Goal: Task Accomplishment & Management: Complete application form

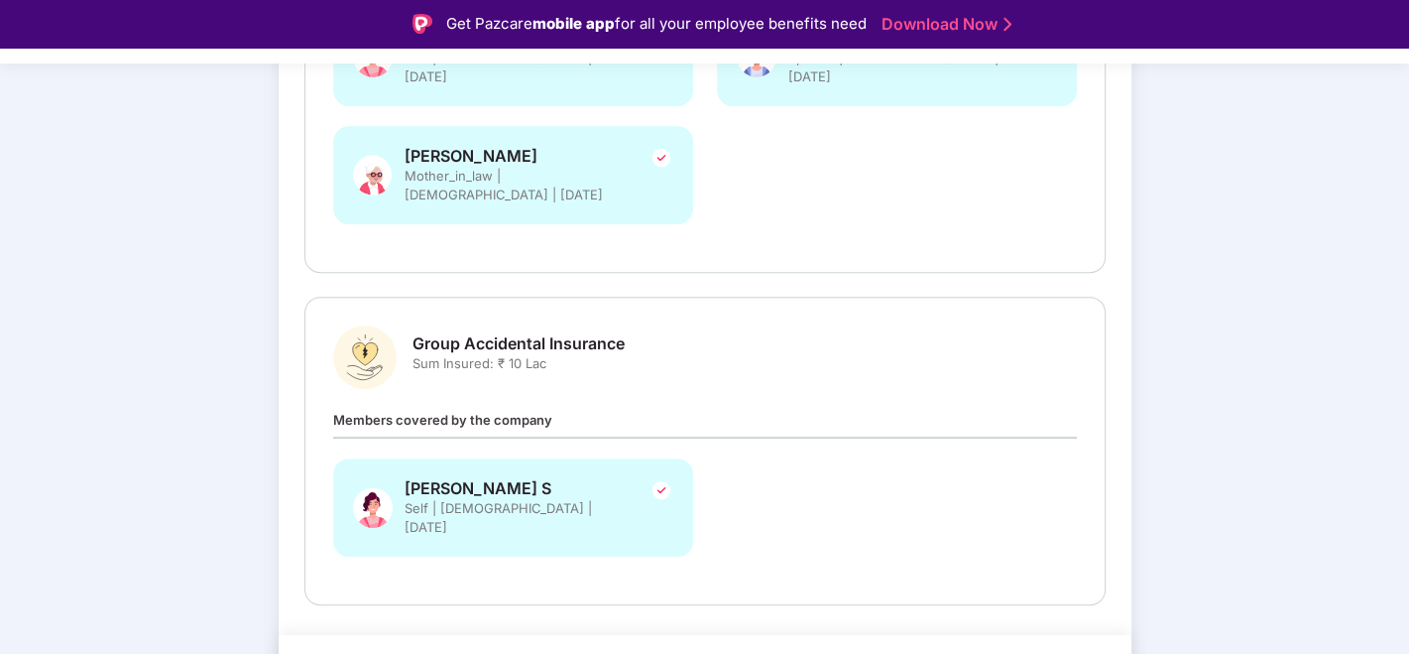
scroll to position [520, 0]
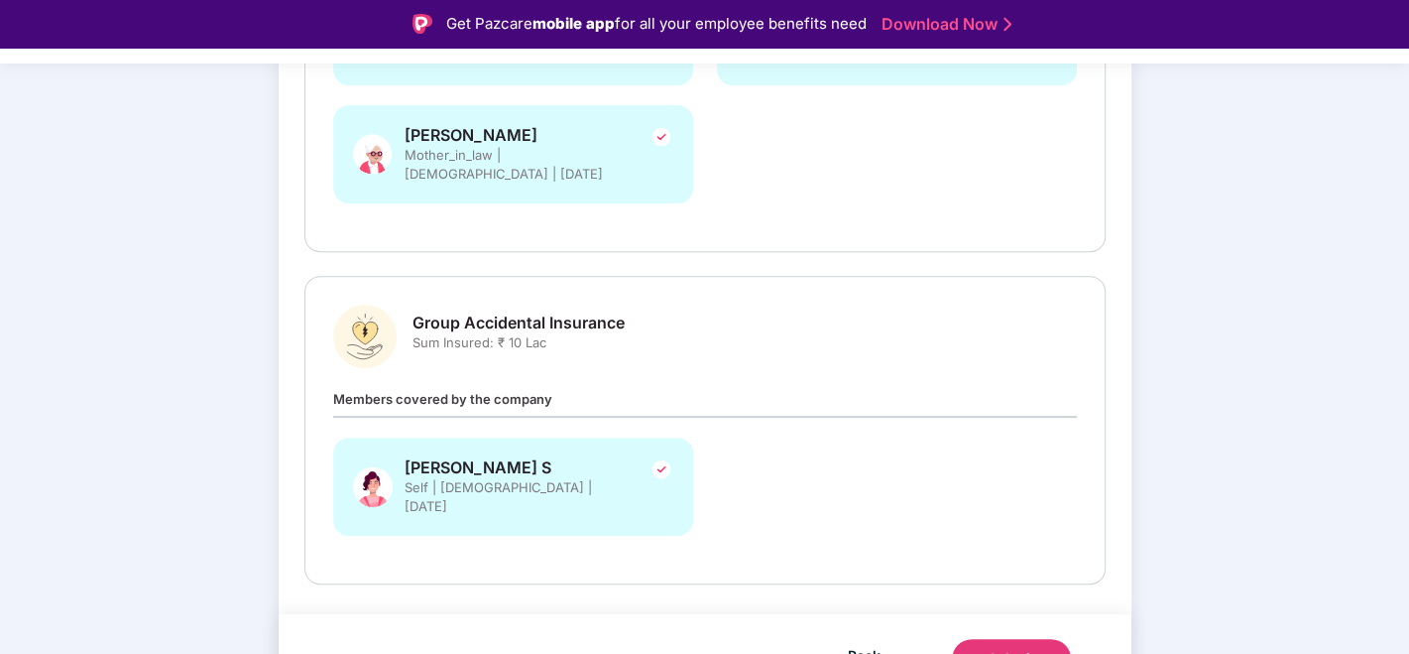
click at [1029, 649] on div "Submit" at bounding box center [1012, 659] width 48 height 20
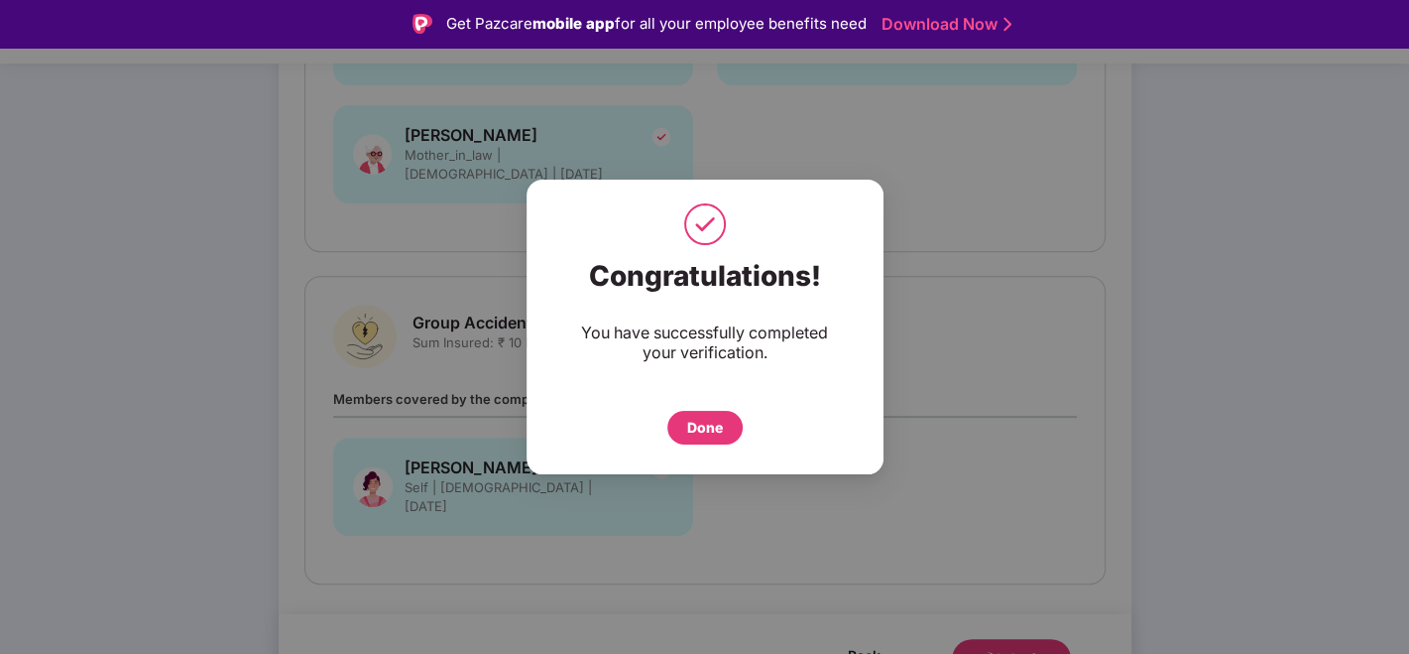
click at [708, 434] on div "Done" at bounding box center [705, 428] width 36 height 22
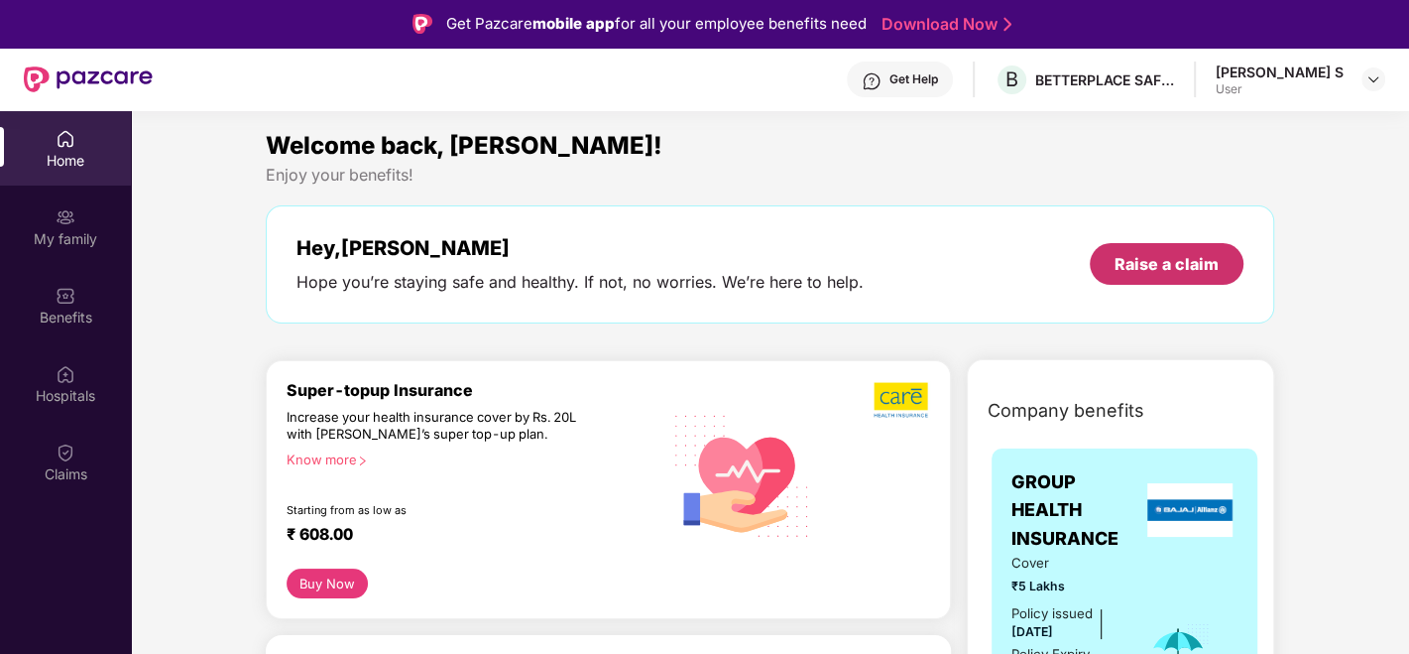
click at [1169, 268] on div "Raise a claim" at bounding box center [1167, 264] width 104 height 22
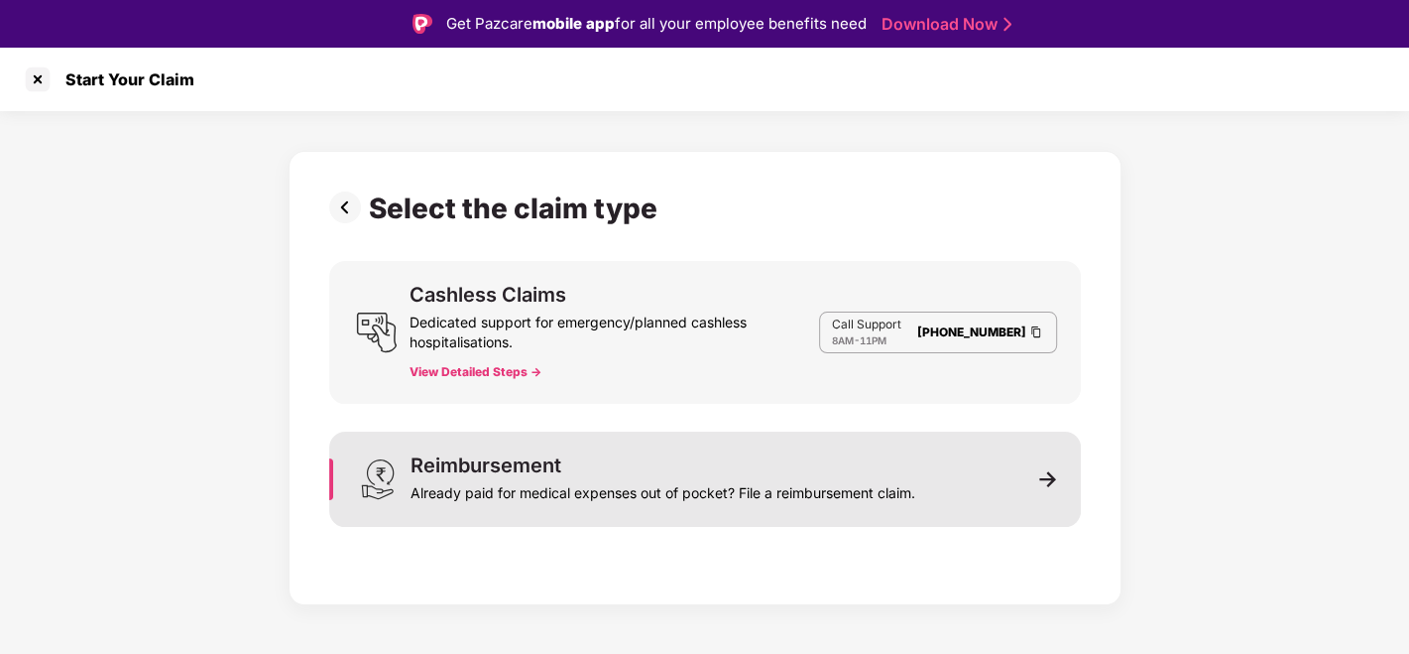
click at [1056, 477] on img at bounding box center [1048, 479] width 18 height 18
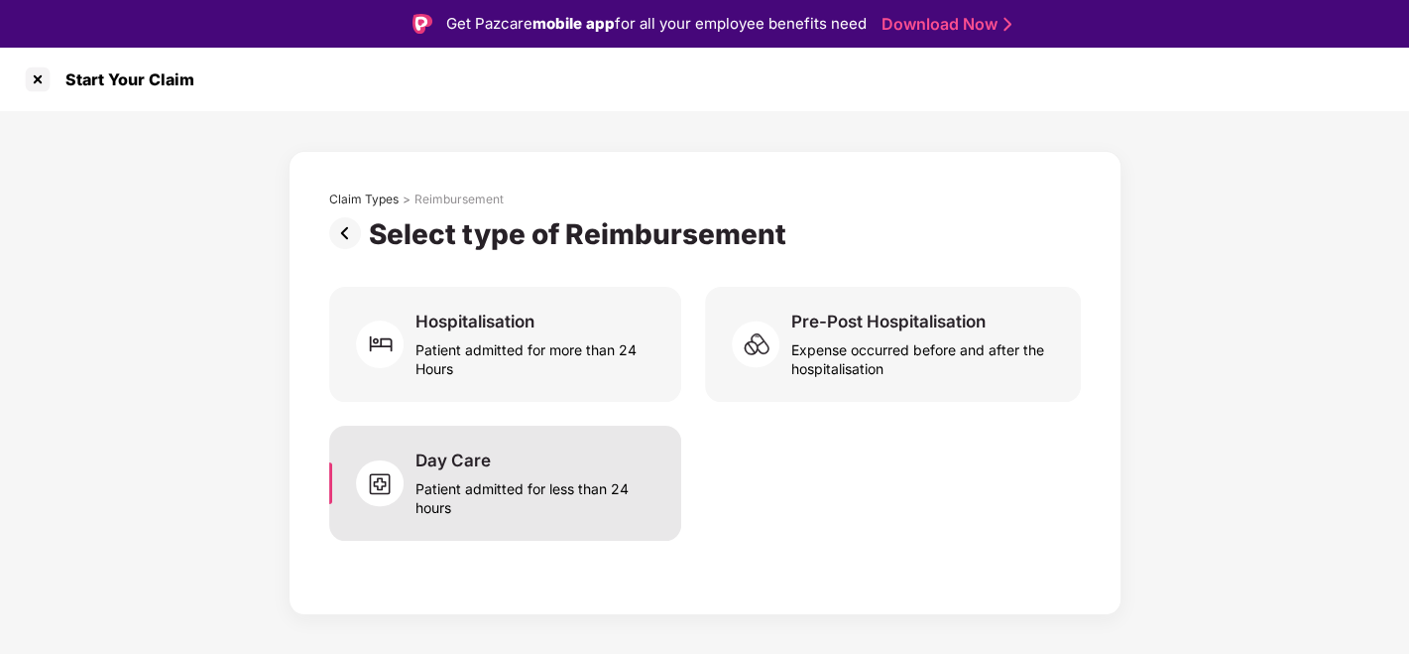
click at [529, 491] on div "Patient admitted for less than 24 hours" at bounding box center [536, 494] width 241 height 46
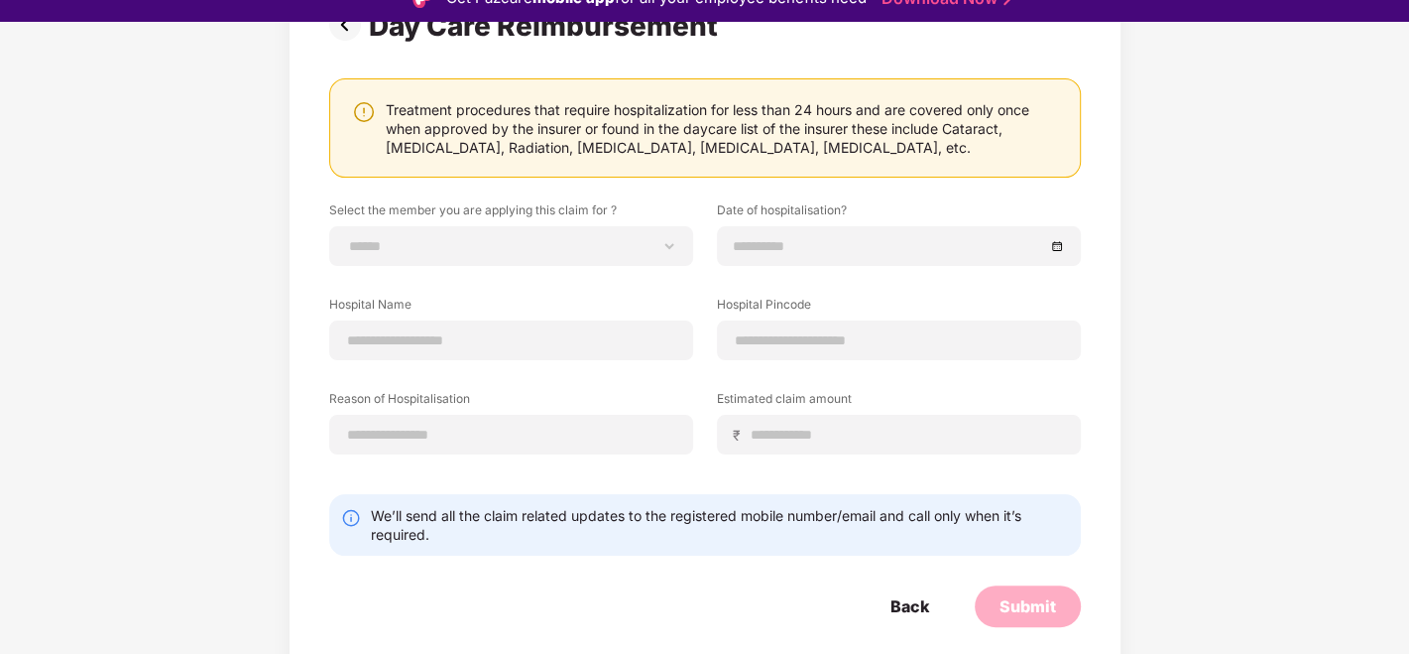
scroll to position [48, 0]
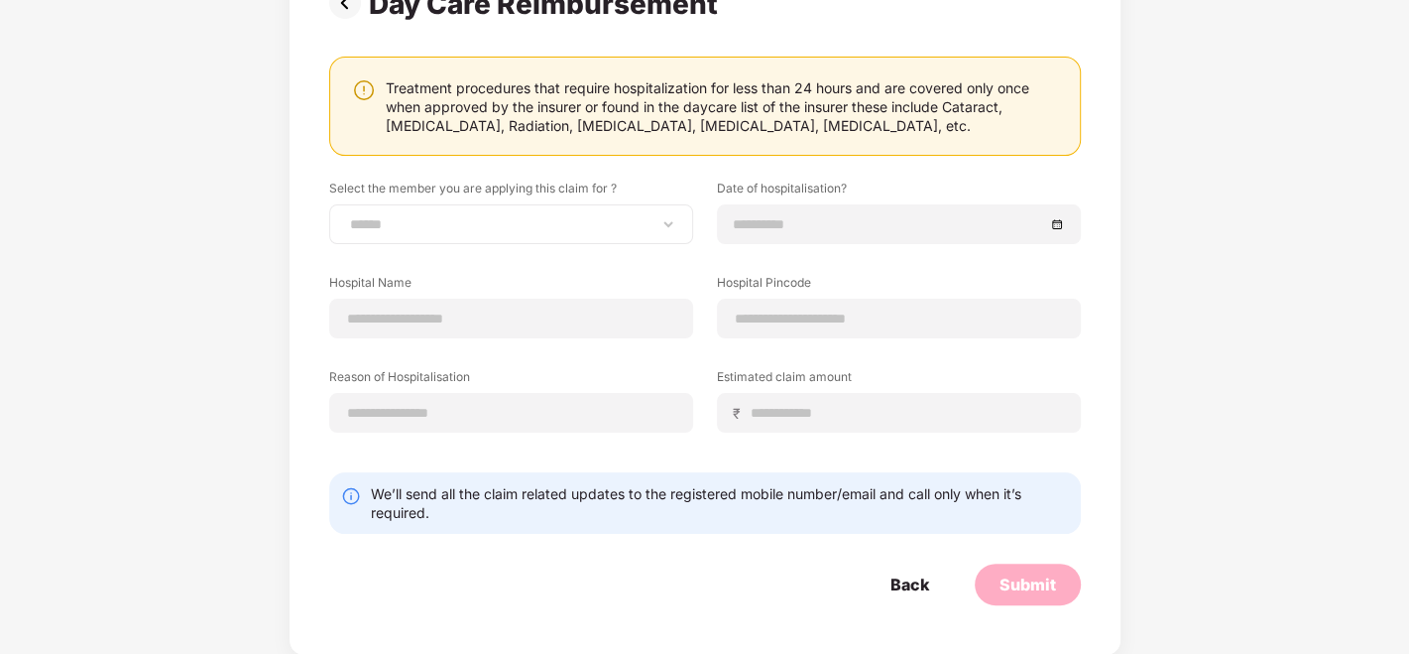
click at [595, 208] on div "****** ********* ********* ********" at bounding box center [511, 224] width 364 height 40
click at [607, 222] on select "****** ********* ********* ********" at bounding box center [511, 224] width 330 height 16
select select "**********"
click at [346, 216] on select "****** ********* ********* ********" at bounding box center [511, 224] width 330 height 16
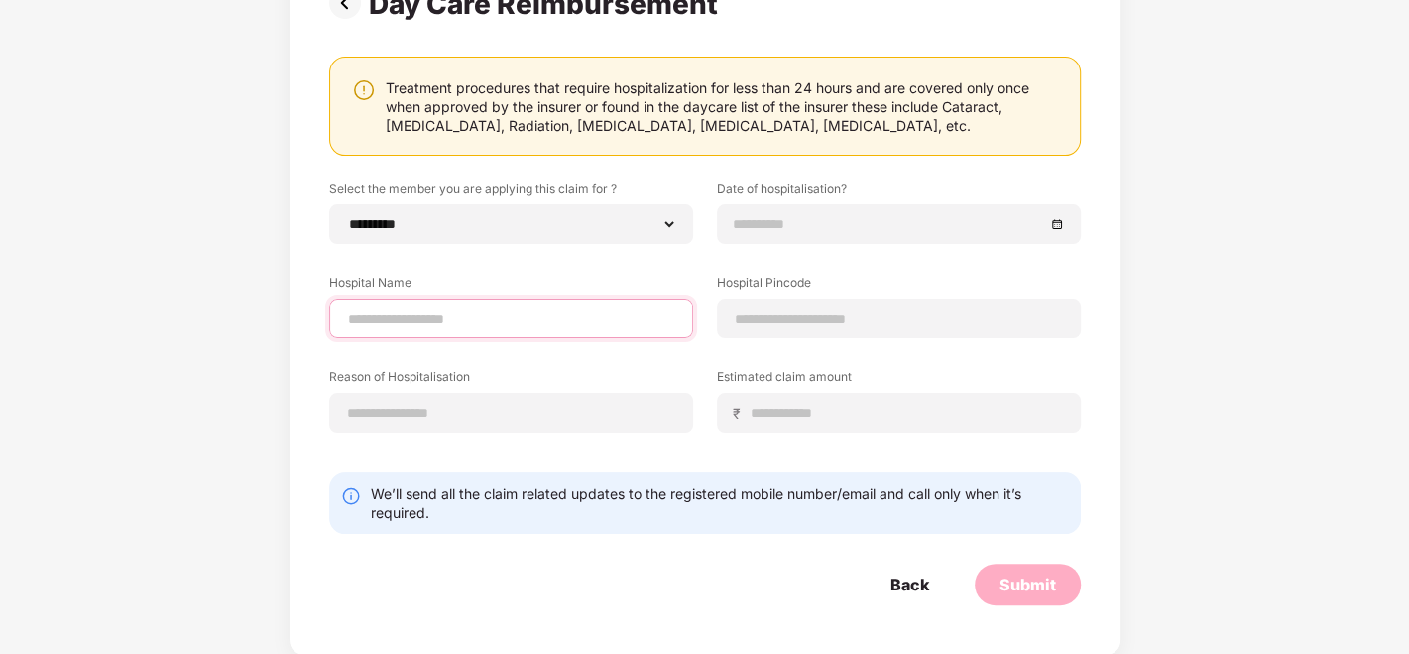
click at [440, 315] on input at bounding box center [511, 318] width 330 height 21
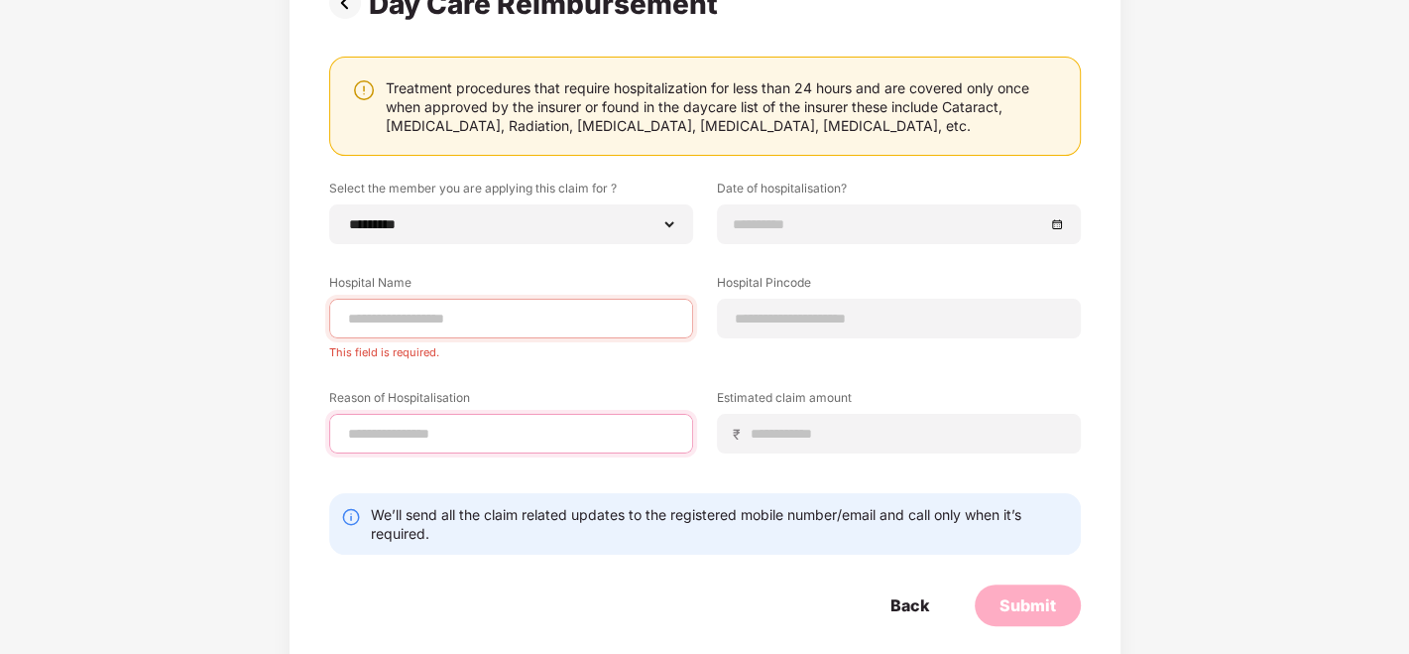
click at [453, 404] on div "Reason of Hospitalisation" at bounding box center [511, 421] width 364 height 64
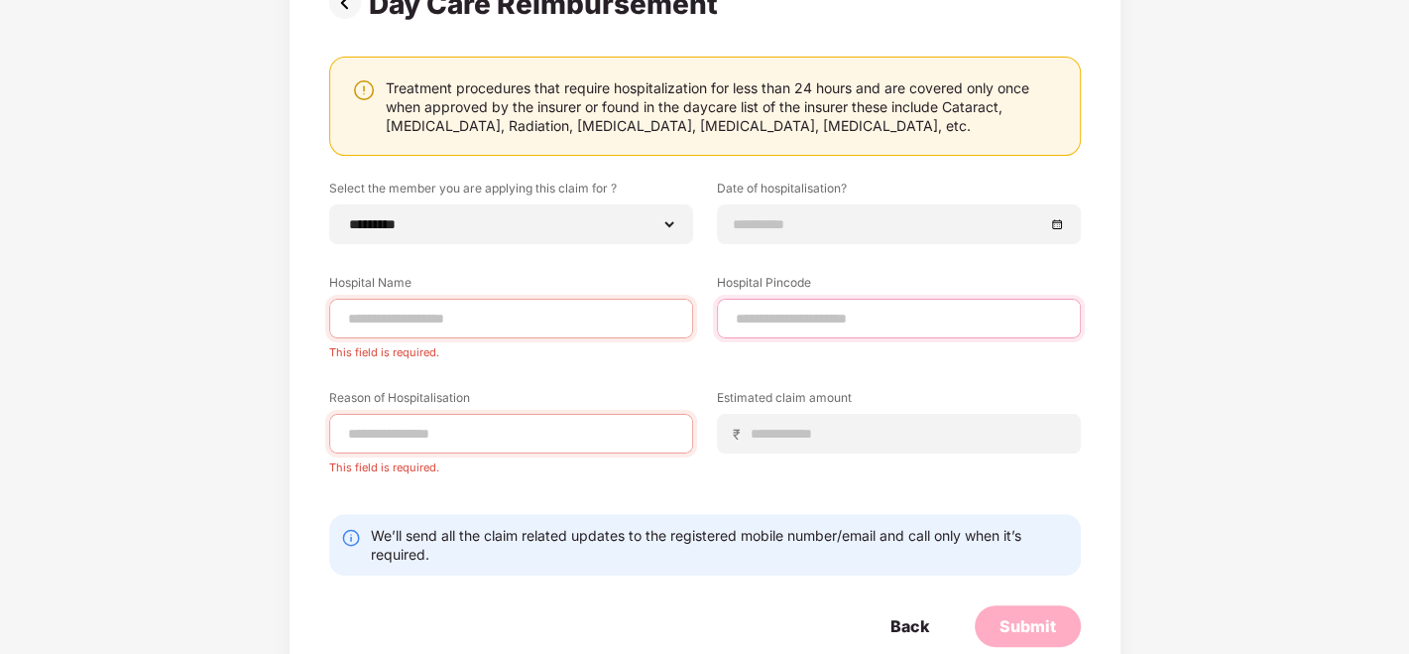
click at [886, 325] on input at bounding box center [899, 318] width 330 height 21
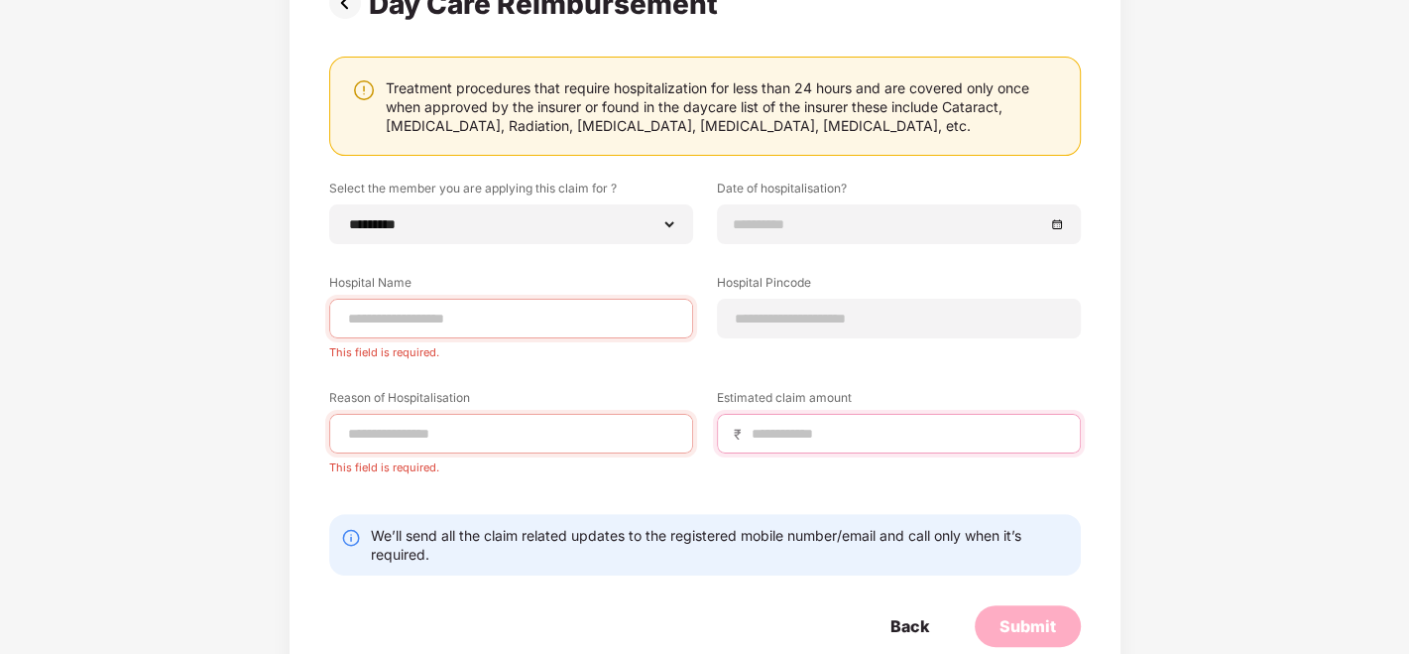
click at [831, 436] on input at bounding box center [907, 433] width 314 height 21
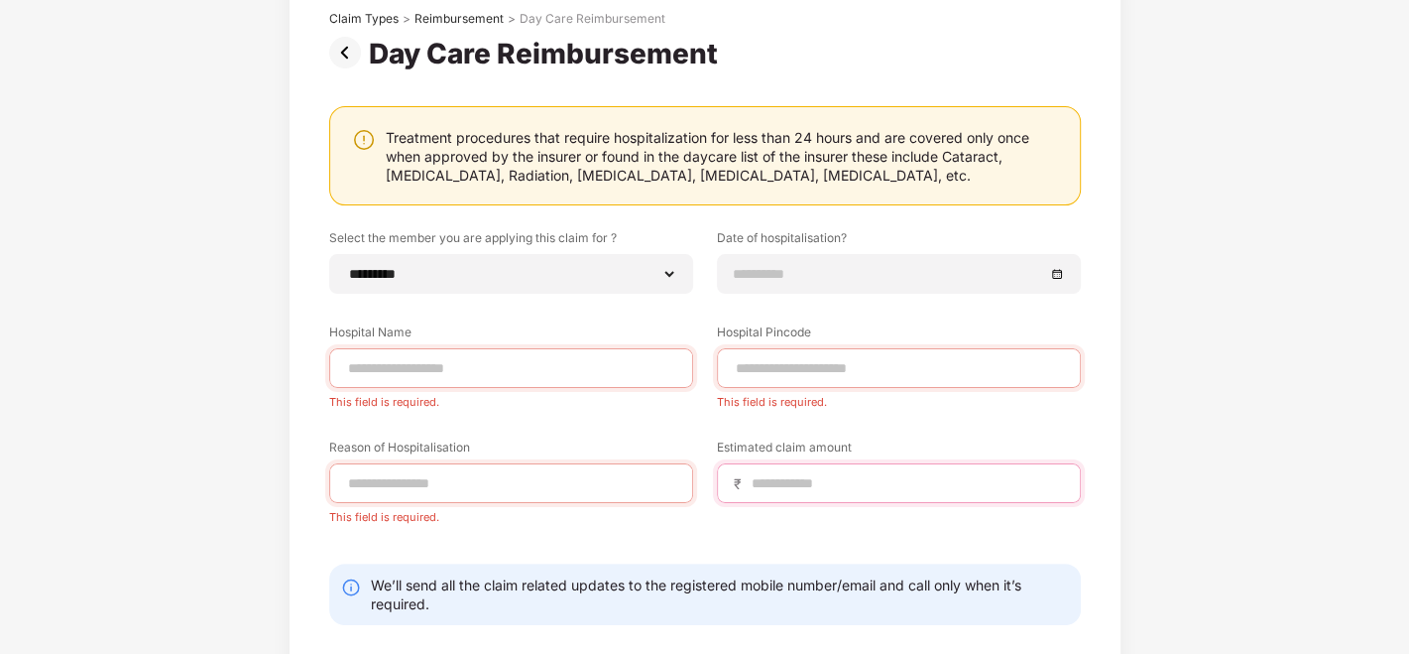
scroll to position [0, 0]
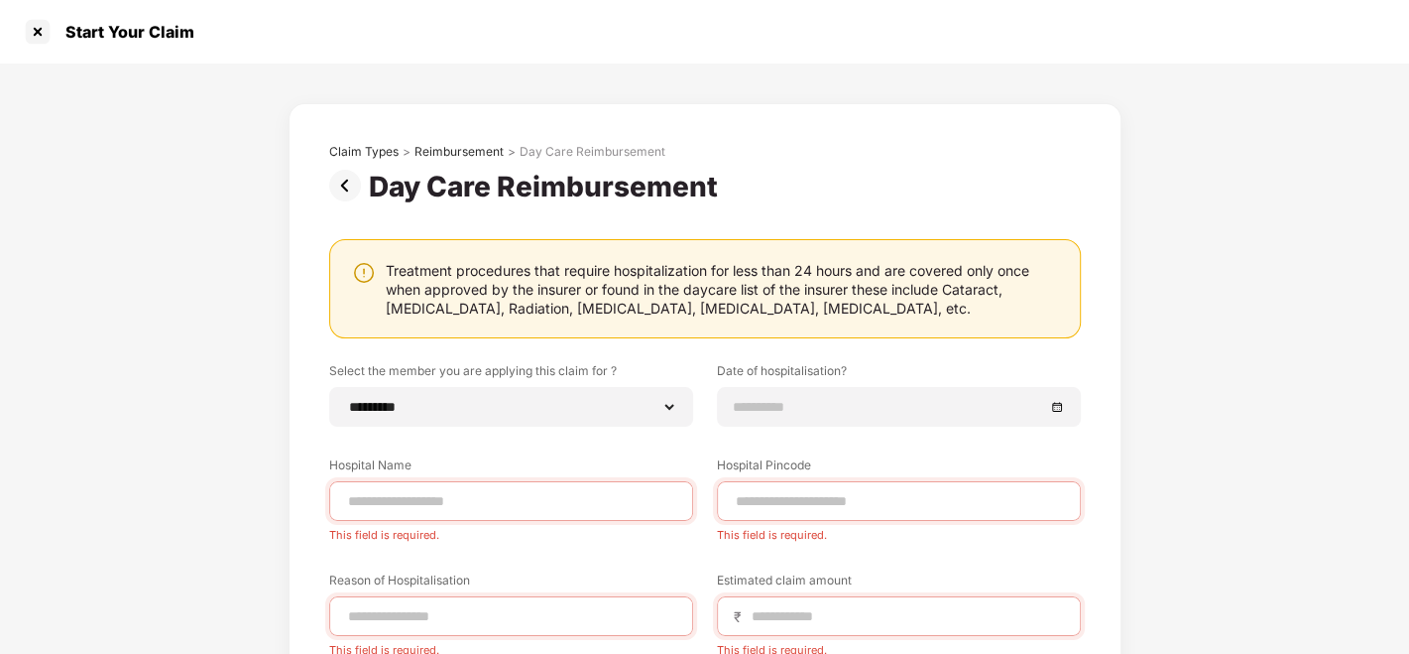
click at [342, 188] on img at bounding box center [349, 186] width 40 height 32
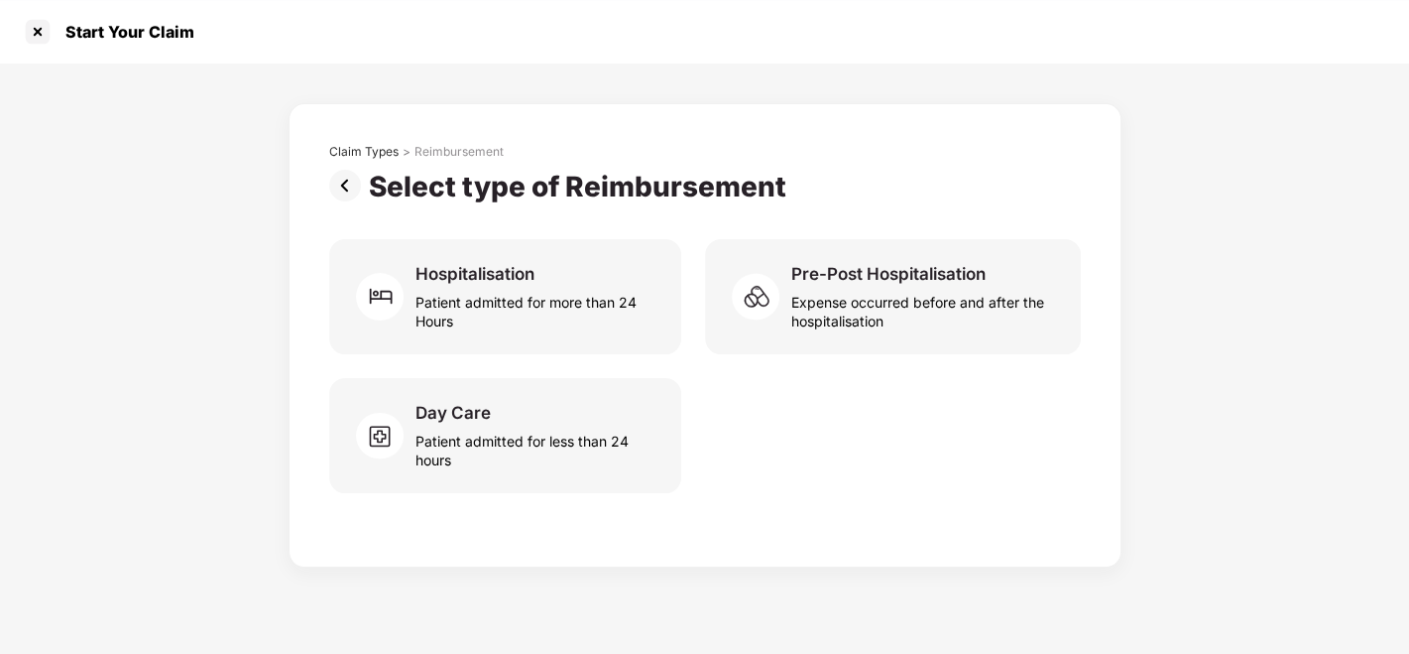
click at [343, 185] on img at bounding box center [349, 186] width 40 height 32
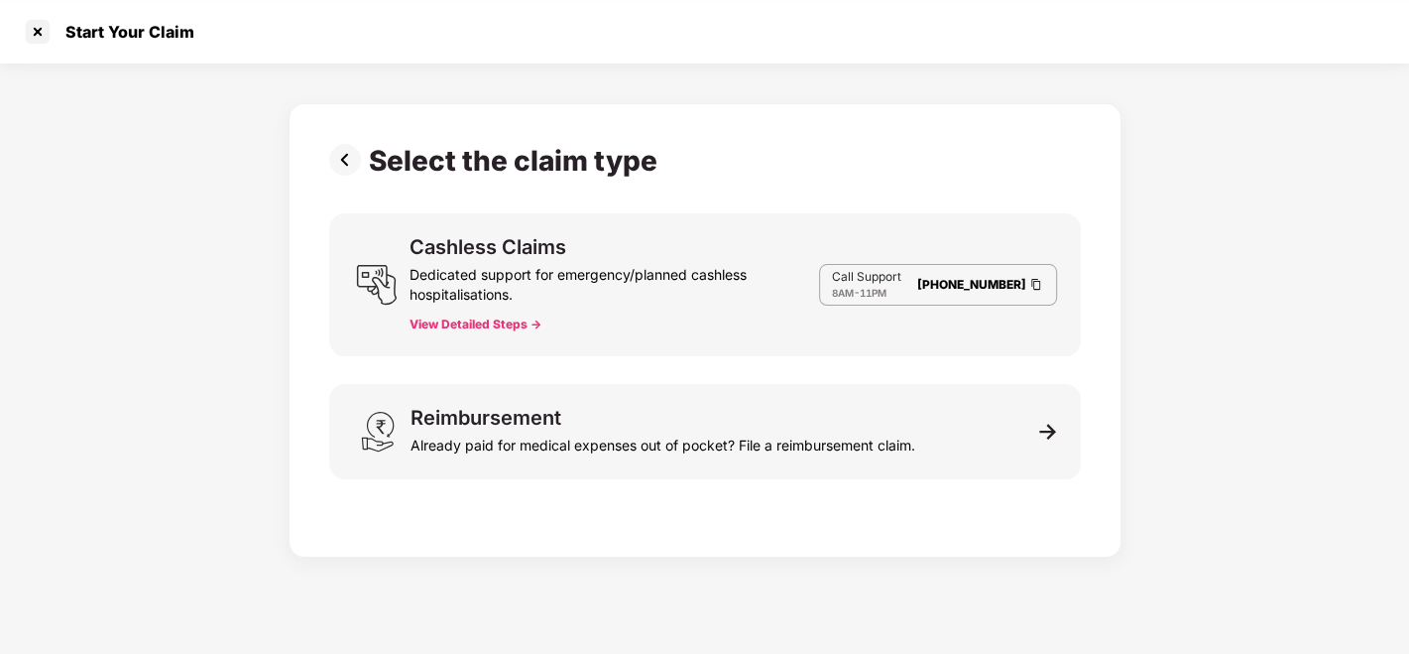
click at [345, 156] on img at bounding box center [349, 160] width 40 height 32
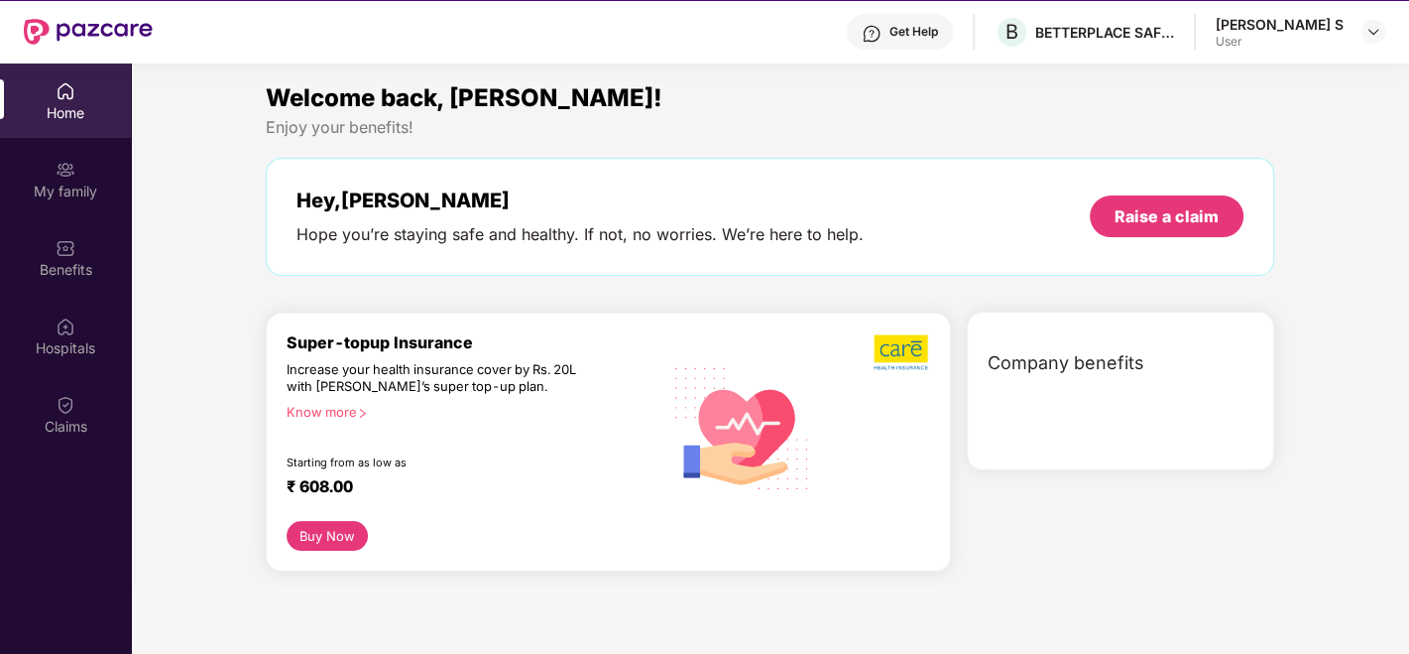
scroll to position [110, 0]
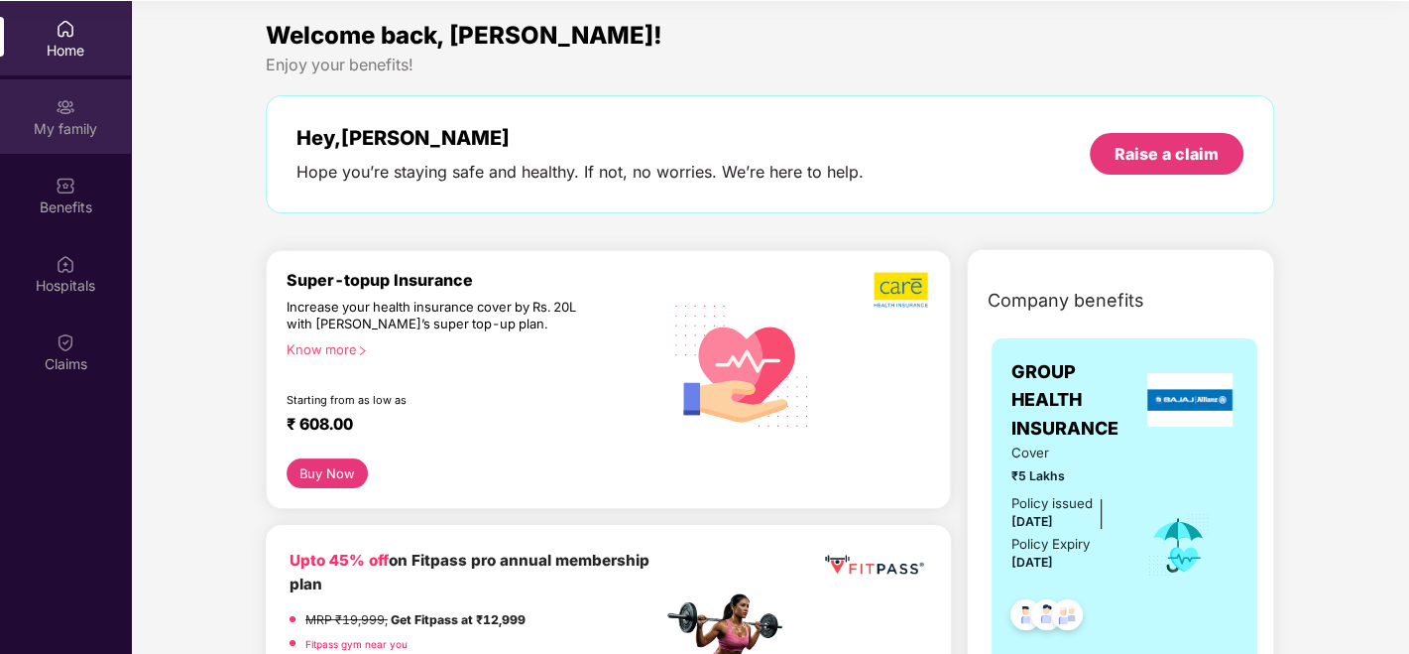
click at [64, 123] on div "My family" at bounding box center [65, 129] width 131 height 20
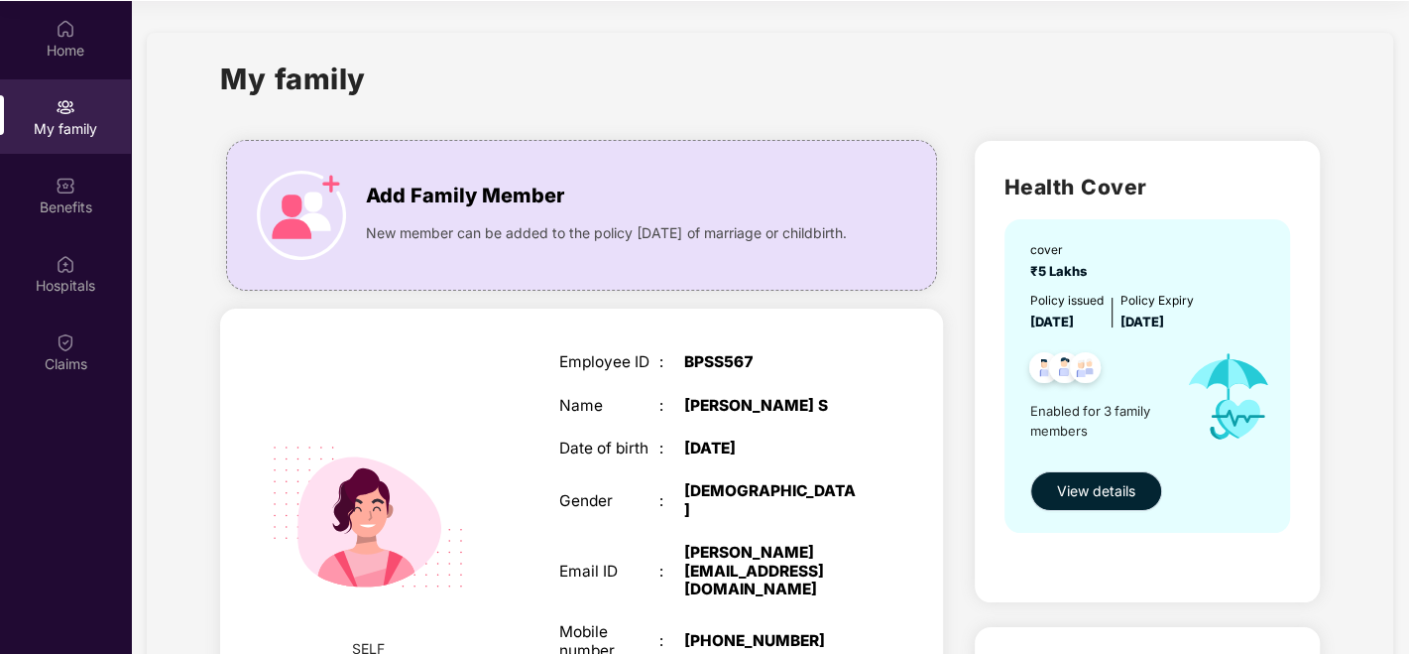
click at [1084, 486] on span "View details" at bounding box center [1096, 491] width 78 height 22
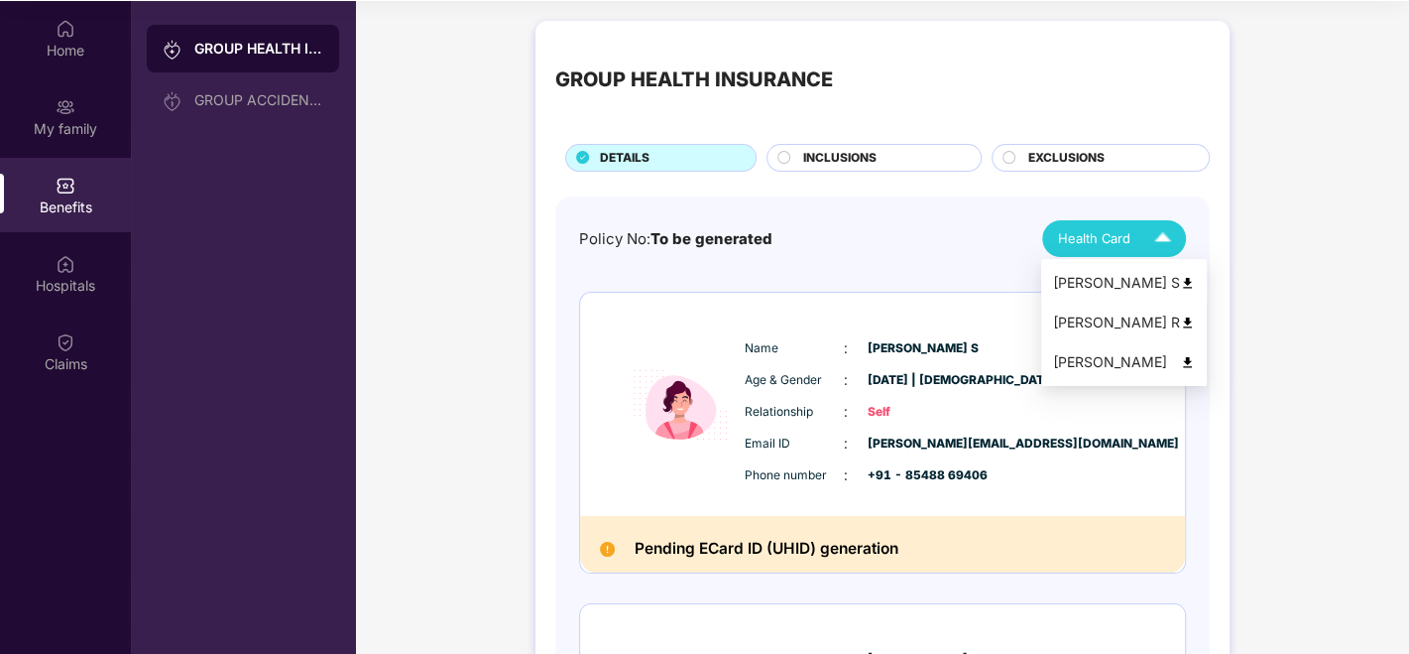
click at [1180, 281] on img at bounding box center [1187, 283] width 15 height 15
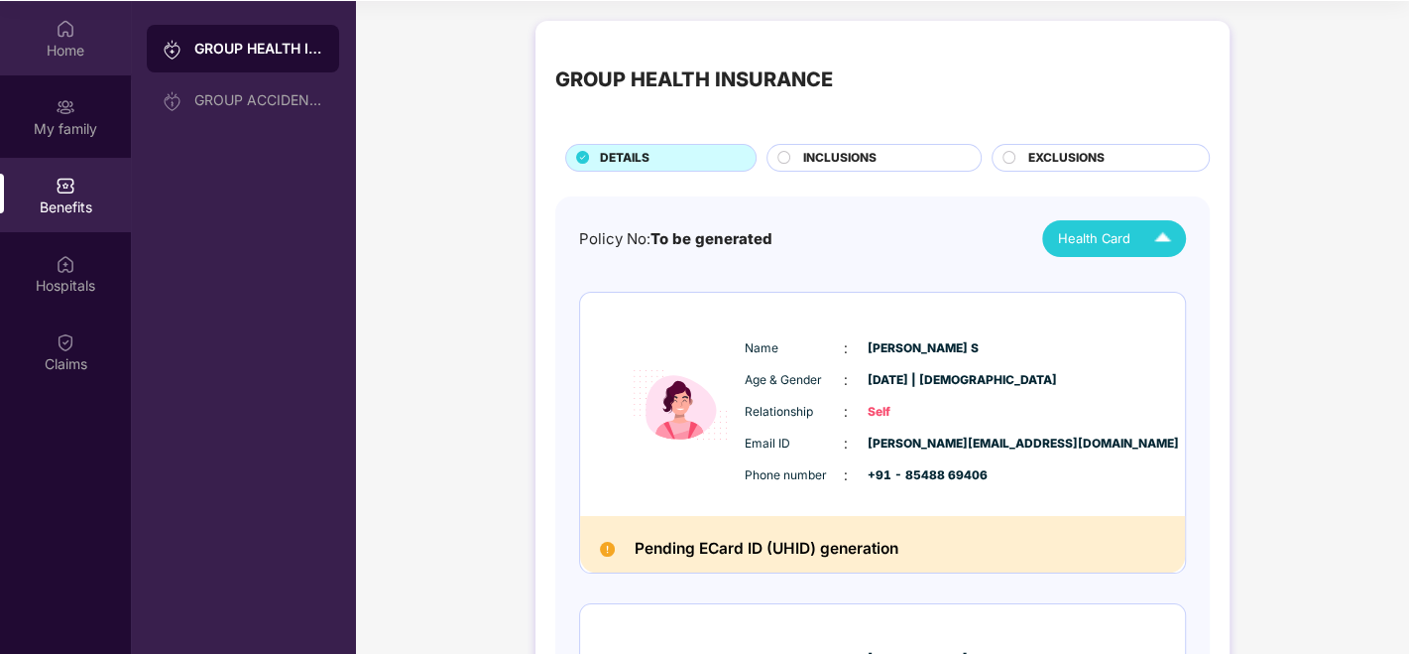
click at [60, 47] on div "Home" at bounding box center [65, 51] width 131 height 20
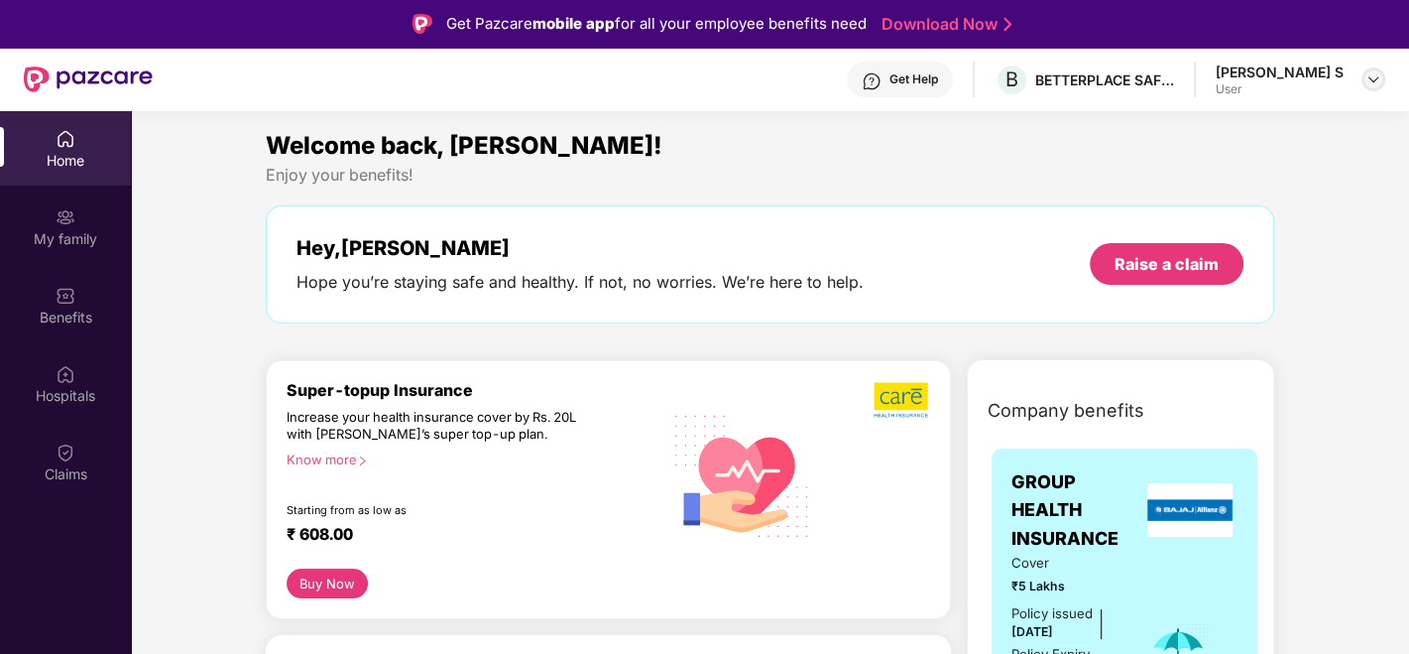
click at [1371, 81] on img at bounding box center [1374, 79] width 16 height 16
click at [1227, 188] on div "User" at bounding box center [1272, 196] width 128 height 16
